Goal: Task Accomplishment & Management: Manage account settings

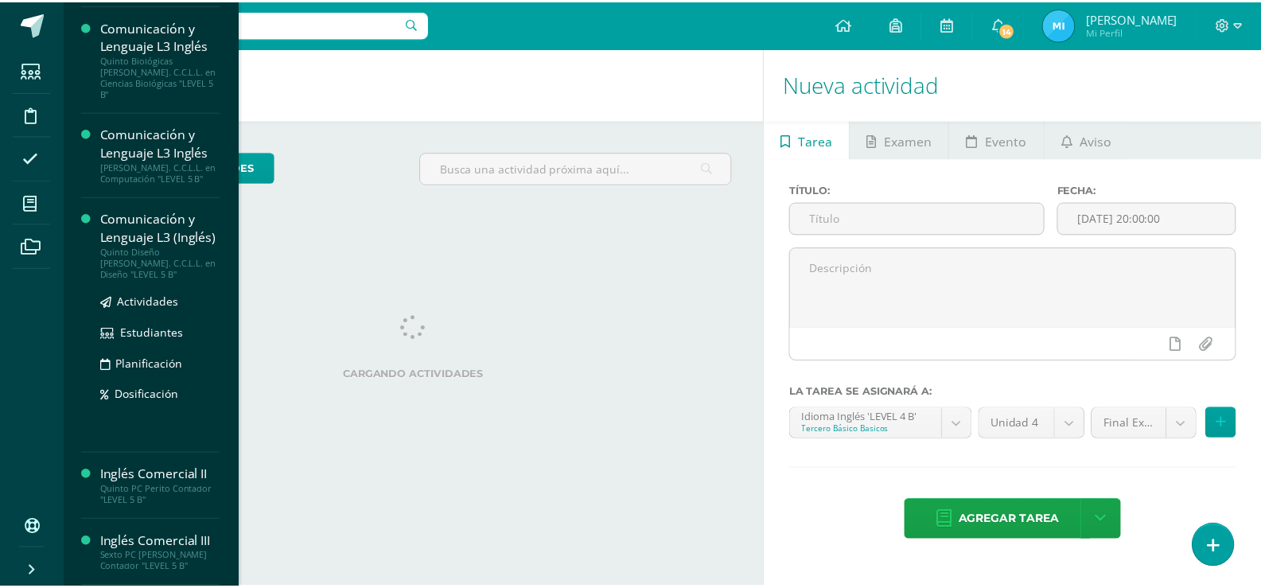
scroll to position [685, 0]
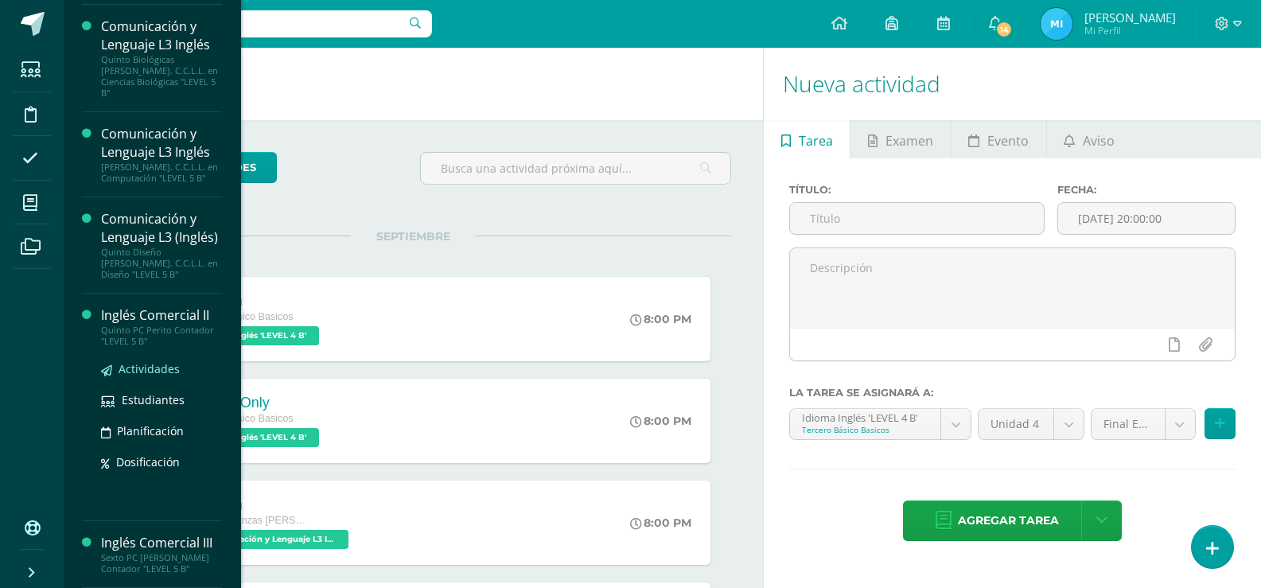
click at [145, 375] on span "Actividades" at bounding box center [149, 368] width 61 height 15
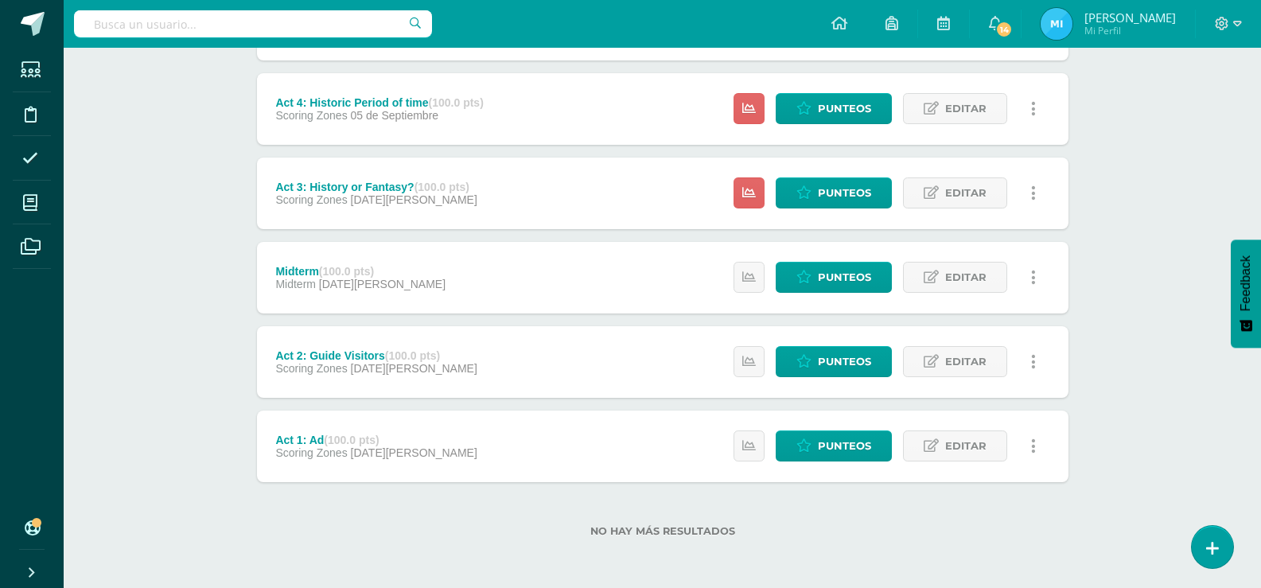
scroll to position [211, 0]
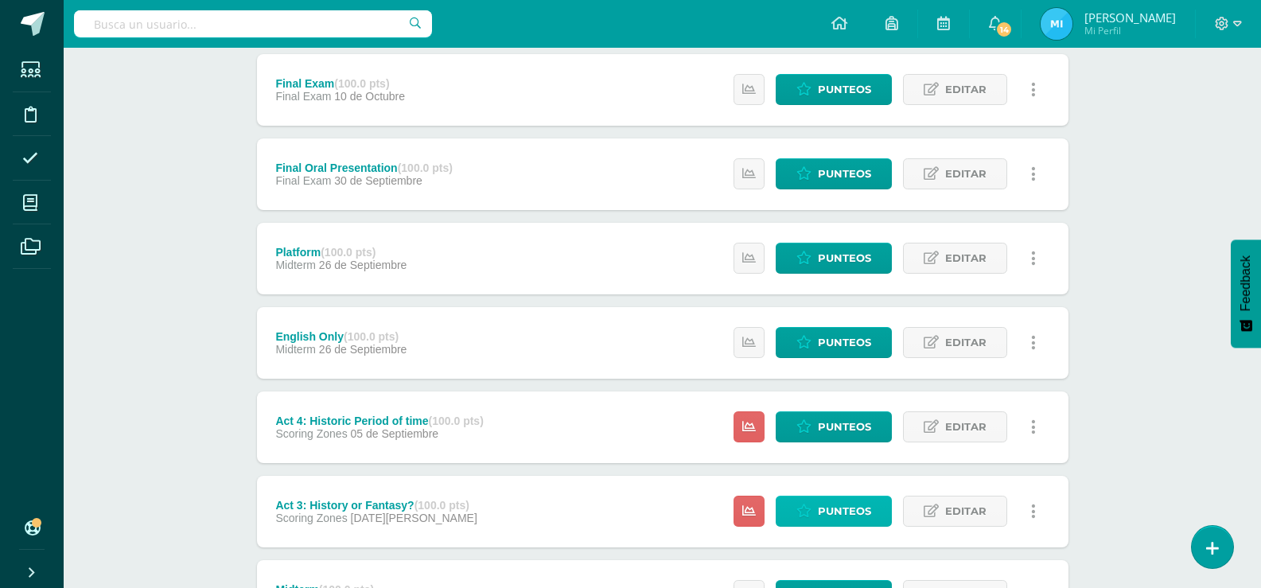
click at [865, 517] on span "Punteos" at bounding box center [844, 510] width 53 height 29
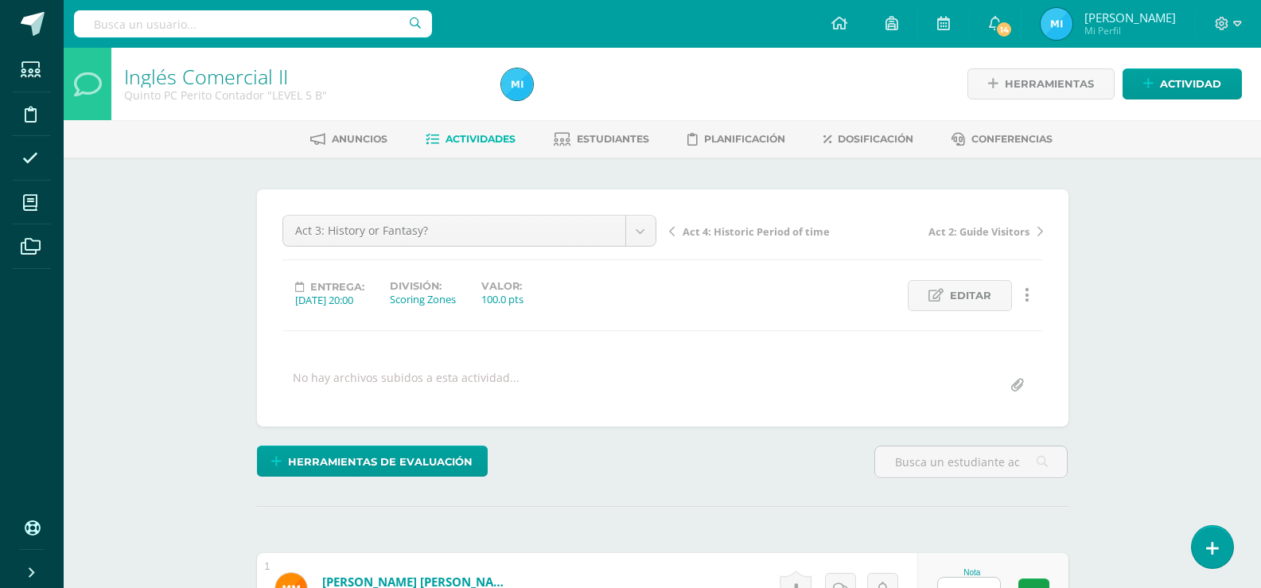
scroll to position [219, 0]
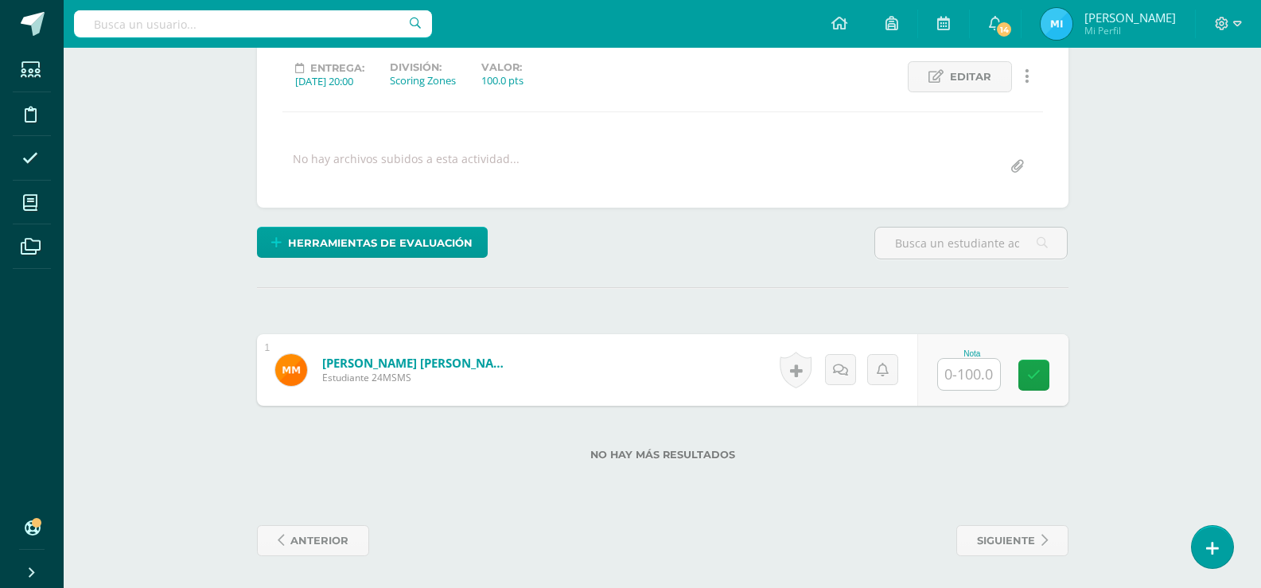
click at [975, 371] on input "text" at bounding box center [969, 374] width 62 height 31
click at [1051, 366] on link at bounding box center [1044, 375] width 32 height 32
type input "86"
click at [1188, 274] on div "Inglés Comercial II Quinto PC [PERSON_NAME] Contador "LEVEL 5 B" Herramientas D…" at bounding box center [662, 208] width 1197 height 759
click at [835, 192] on div "Act 3: History or Fantasy? Final Exam Final Oral Presentation English Only Plat…" at bounding box center [662, 89] width 811 height 237
